Goal: Task Accomplishment & Management: Use online tool/utility

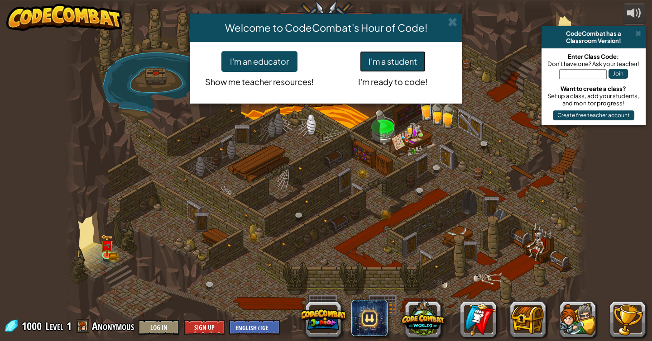
click at [395, 57] on button "I'm a student" at bounding box center [393, 61] width 66 height 21
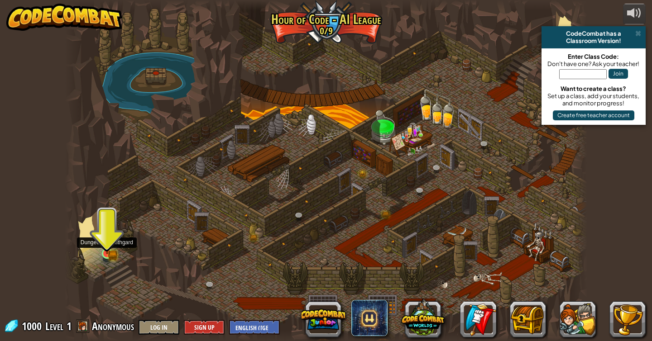
click at [111, 245] on img at bounding box center [107, 239] width 13 height 29
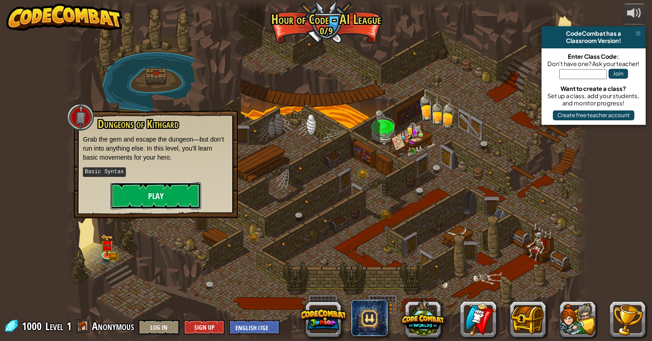
click at [132, 190] on button "Play" at bounding box center [155, 195] width 91 height 27
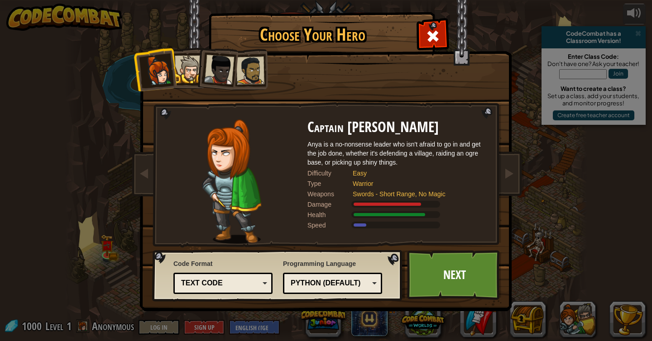
click at [193, 70] on div at bounding box center [189, 70] width 28 height 28
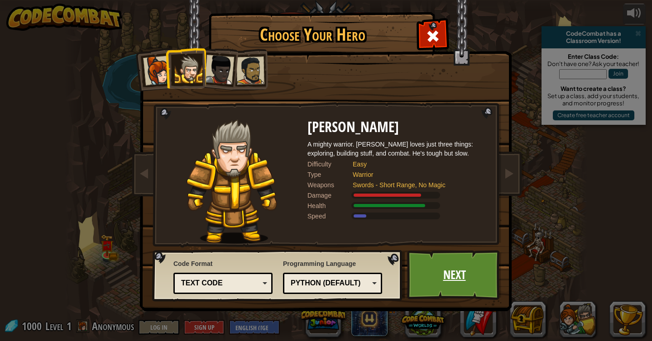
click at [444, 273] on link "Next" at bounding box center [454, 275] width 95 height 50
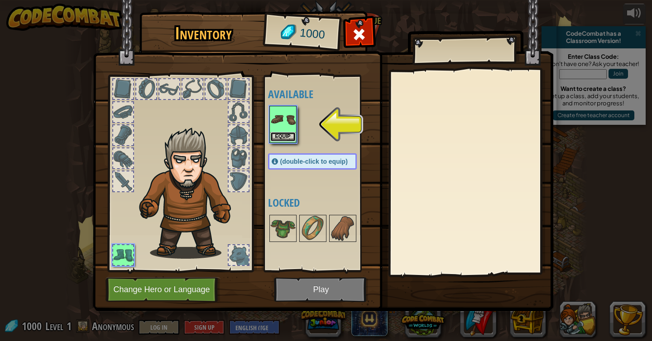
click at [280, 132] on button "Equip" at bounding box center [282, 137] width 25 height 10
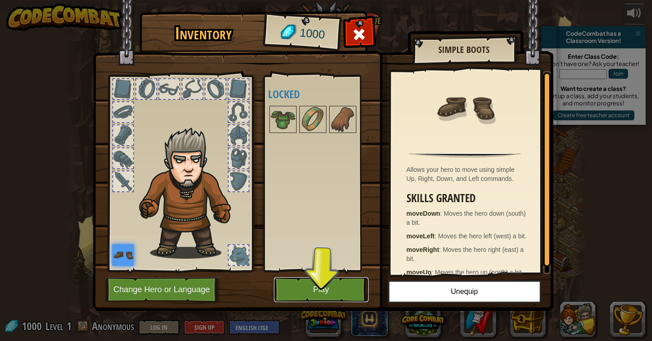
click at [330, 286] on button "Play" at bounding box center [321, 290] width 95 height 25
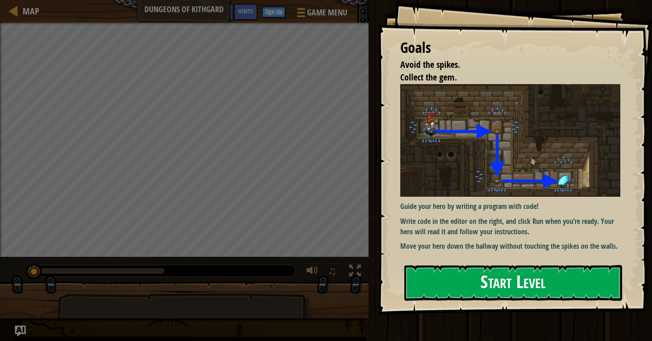
click at [475, 282] on button "Start Level" at bounding box center [513, 283] width 218 height 36
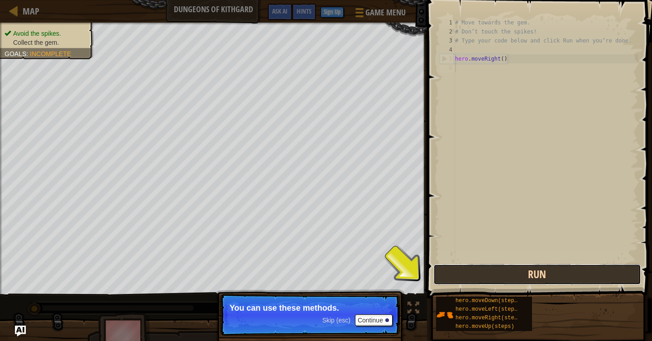
click at [454, 274] on button "Run" at bounding box center [537, 274] width 208 height 21
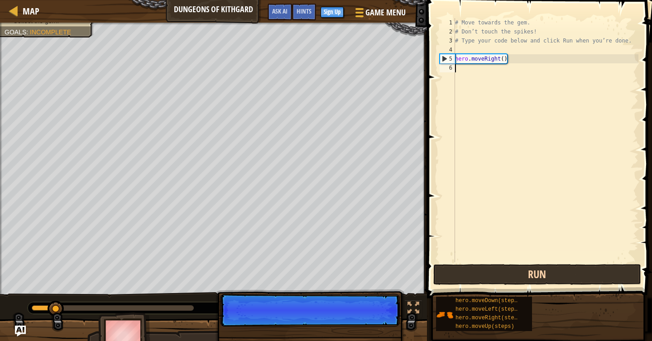
scroll to position [4, 0]
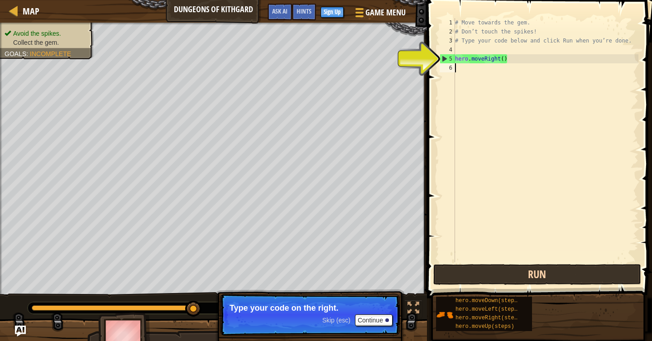
type textarea "m"
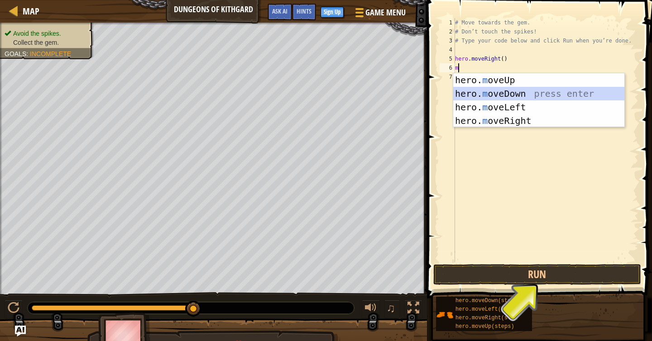
click at [475, 96] on div "hero. m oveUp press enter hero. m oveDown press enter hero. m oveLeft press ent…" at bounding box center [538, 113] width 171 height 81
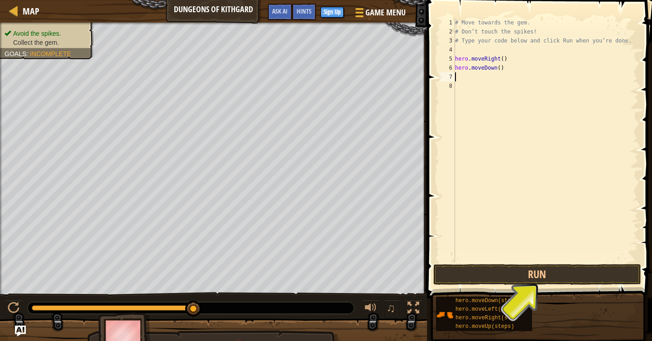
type textarea "m"
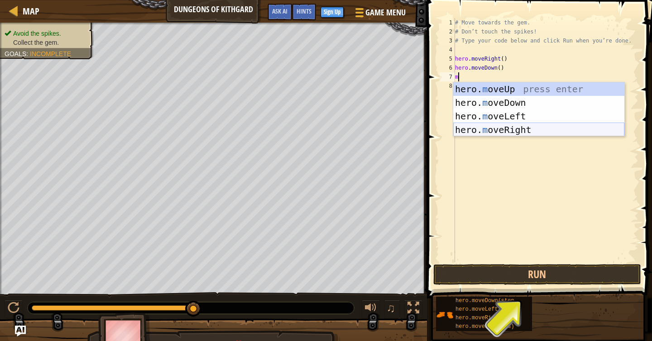
click at [480, 127] on div "hero. m oveUp press enter hero. m oveDown press enter hero. m oveLeft press ent…" at bounding box center [538, 122] width 171 height 81
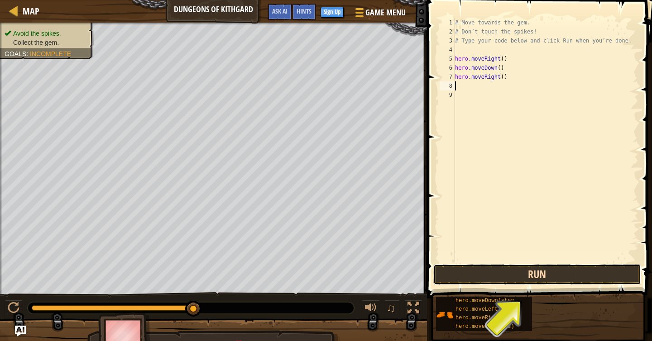
click at [493, 273] on button "Run" at bounding box center [537, 274] width 208 height 21
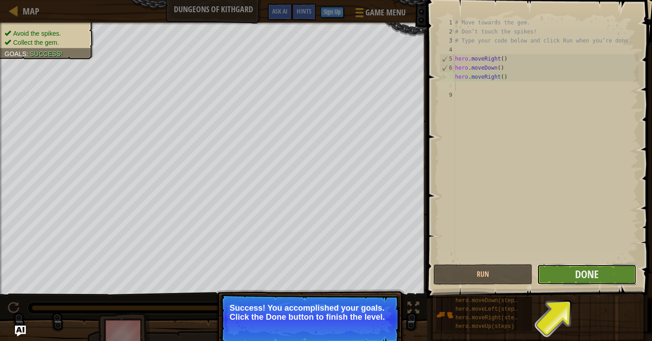
click at [604, 271] on button "Done" at bounding box center [586, 274] width 99 height 21
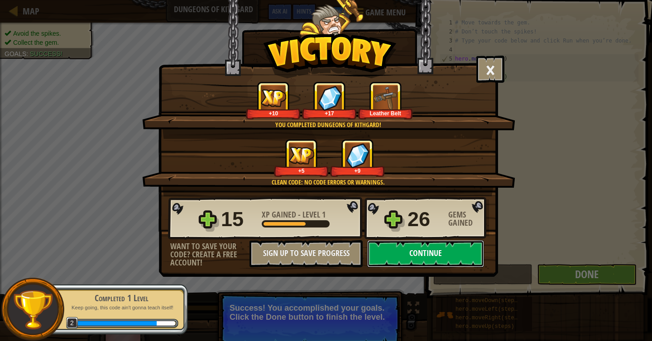
click at [416, 261] on button "Continue" at bounding box center [425, 253] width 117 height 27
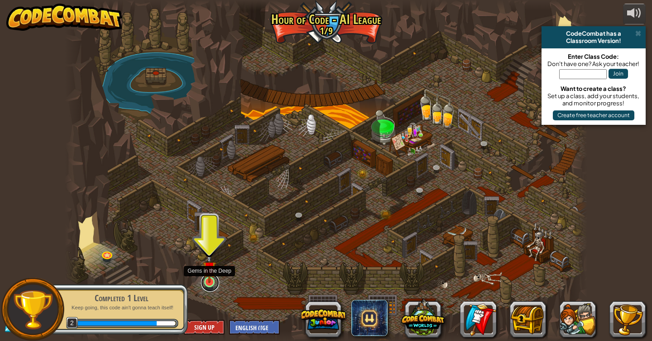
click at [207, 285] on link at bounding box center [210, 283] width 18 height 18
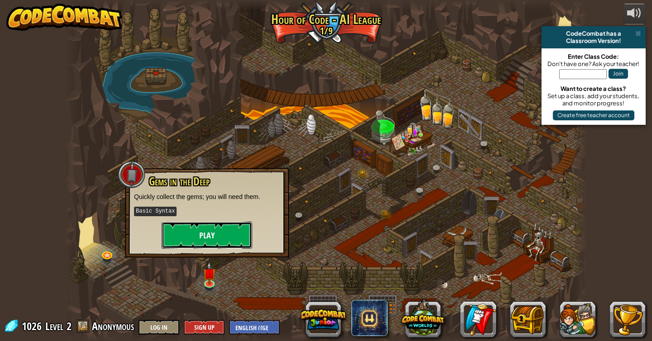
click at [218, 234] on button "Play" at bounding box center [207, 235] width 91 height 27
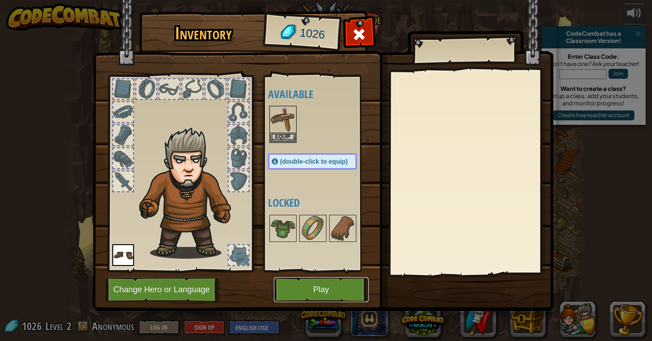
click at [312, 289] on button "Play" at bounding box center [321, 290] width 95 height 25
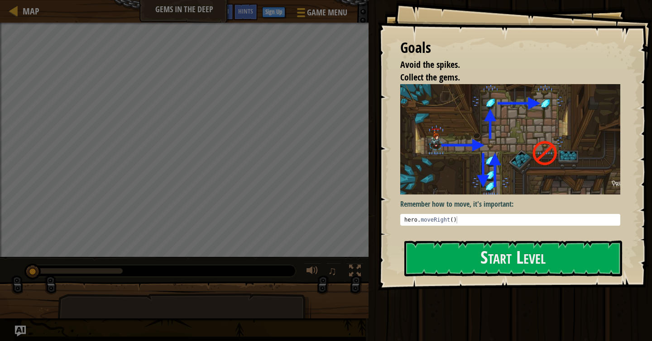
click at [437, 155] on img at bounding box center [510, 139] width 220 height 111
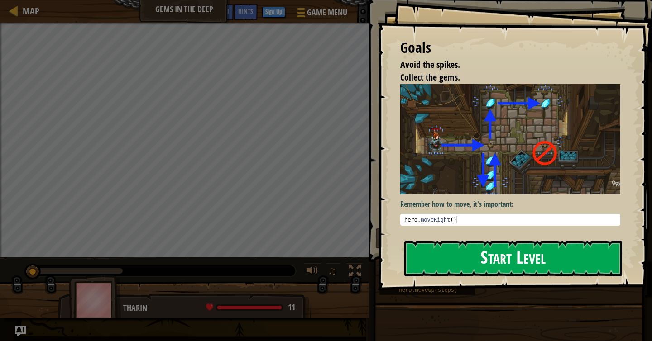
click at [412, 260] on button "Start Level" at bounding box center [513, 259] width 218 height 36
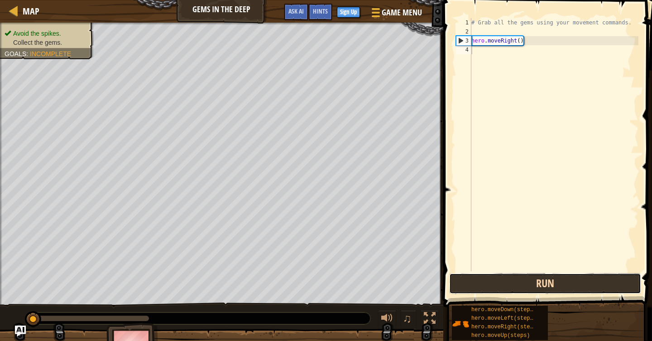
click at [534, 288] on button "Run" at bounding box center [545, 283] width 192 height 21
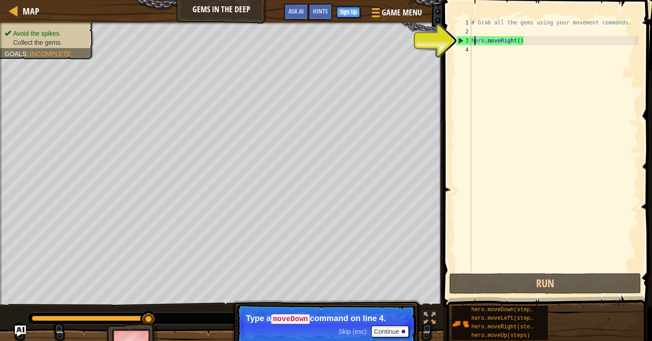
click at [474, 42] on div "# Grab all the gems using your movement commands. hero . moveRight ( )" at bounding box center [554, 154] width 169 height 272
type textarea "hero.moveRight()"
click at [381, 14] on span "Game Menu" at bounding box center [402, 12] width 42 height 12
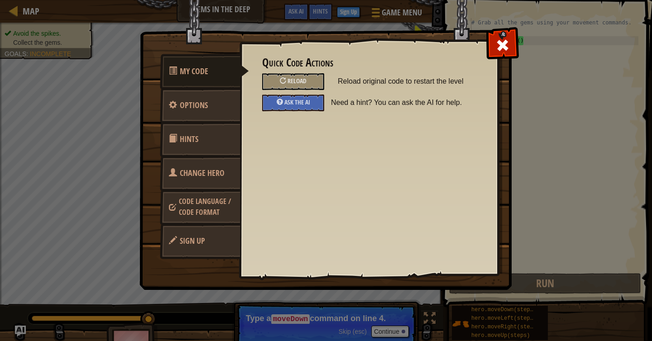
click at [517, 44] on img at bounding box center [328, 128] width 379 height 324
click at [510, 43] on div at bounding box center [502, 43] width 29 height 29
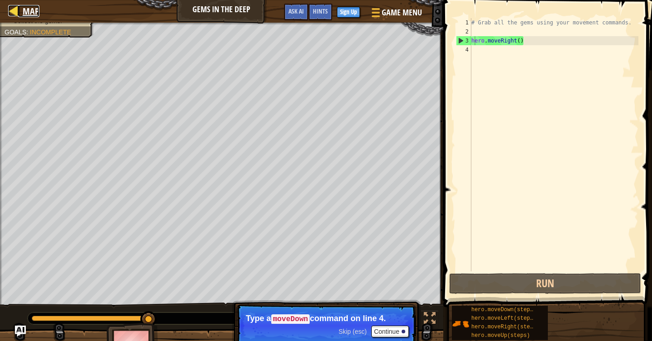
click at [15, 10] on div at bounding box center [13, 10] width 11 height 11
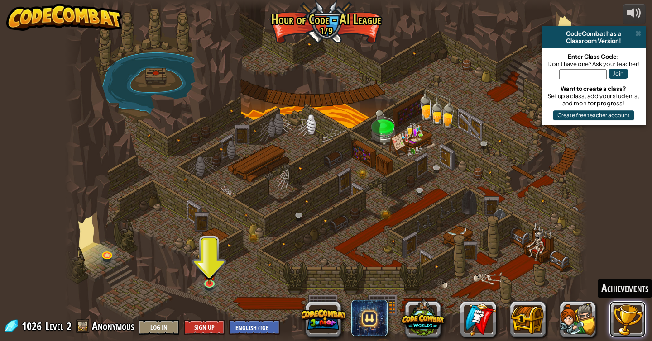
click at [617, 316] on button at bounding box center [627, 320] width 36 height 36
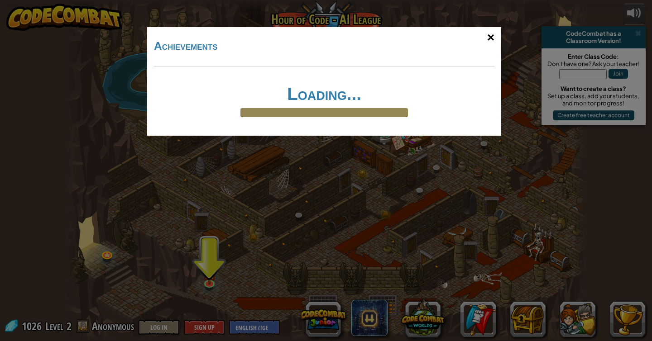
click at [493, 35] on div "×" at bounding box center [490, 37] width 21 height 26
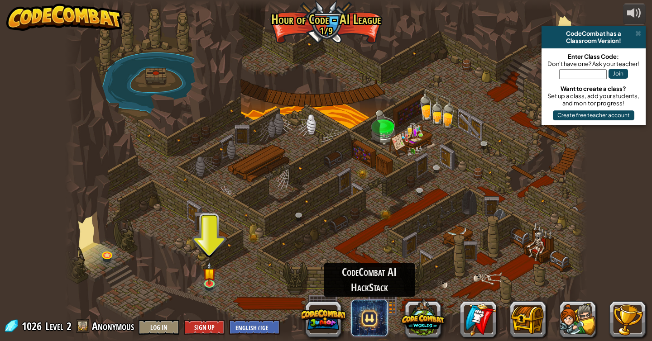
click at [377, 320] on span at bounding box center [369, 318] width 36 height 36
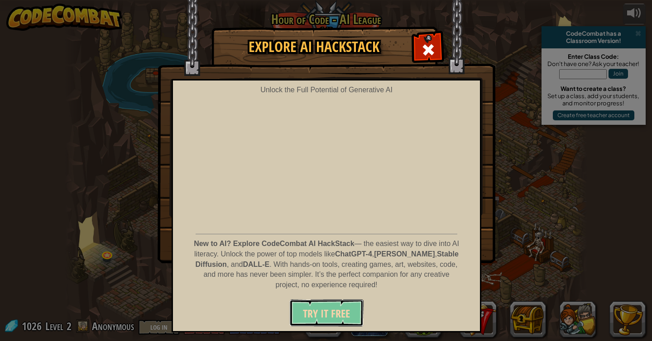
click at [333, 310] on span "Try It Free" at bounding box center [326, 314] width 47 height 14
